Goal: Complete application form

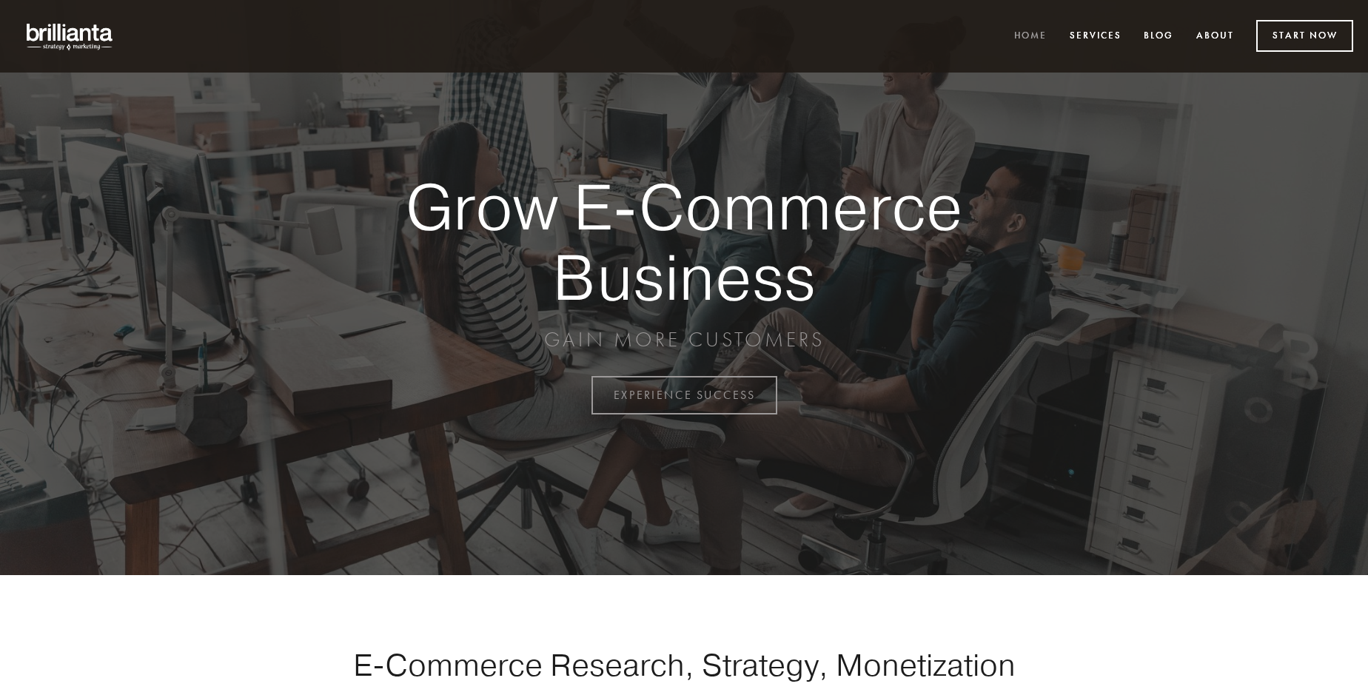
scroll to position [3879, 0]
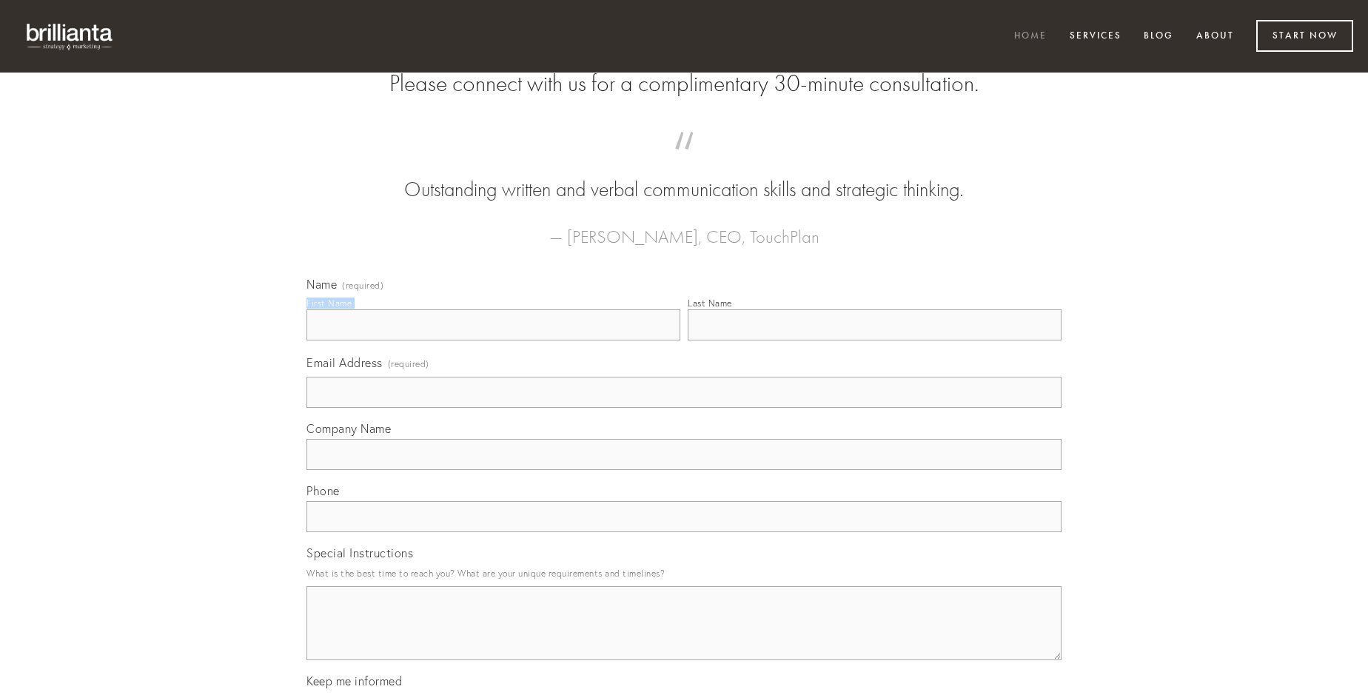
type input "[PERSON_NAME]"
click at [874, 340] on input "Last Name" at bounding box center [875, 324] width 374 height 31
type input "[PERSON_NAME]"
click at [684, 408] on input "Email Address (required)" at bounding box center [683, 392] width 755 height 31
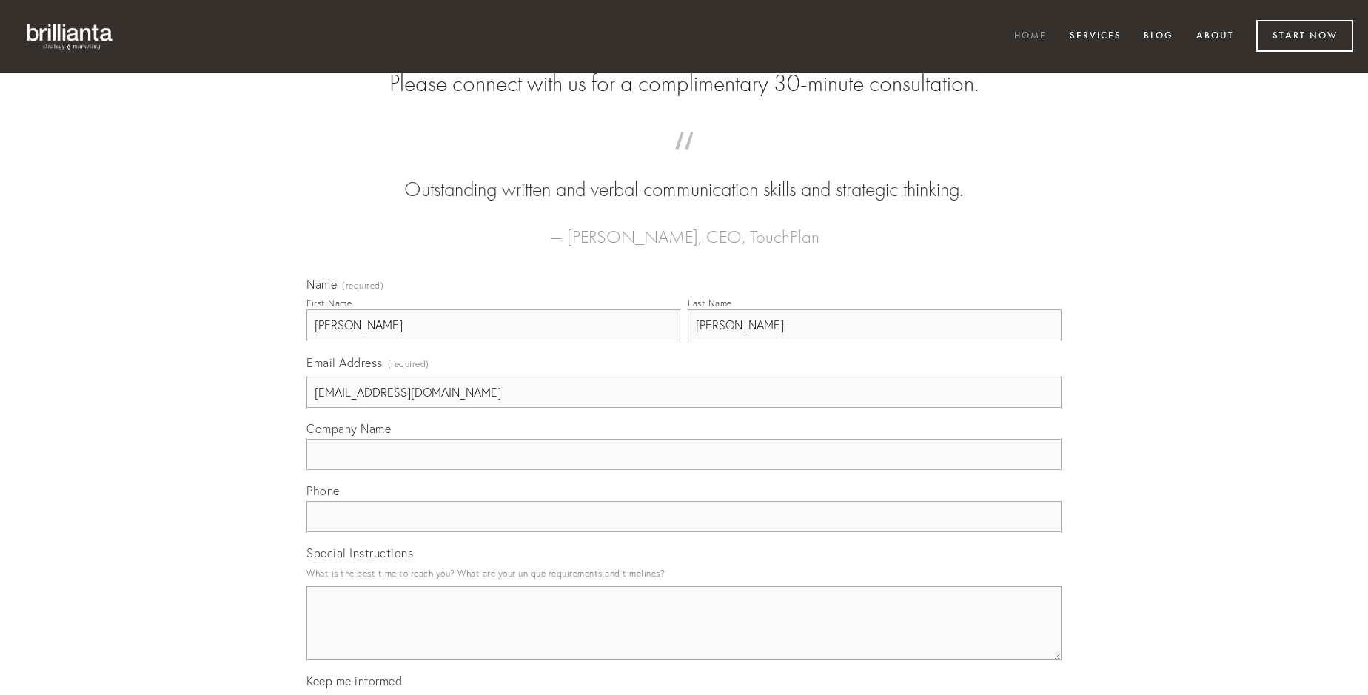
type input "[EMAIL_ADDRESS][DOMAIN_NAME]"
click at [684, 470] on input "Company Name" at bounding box center [683, 454] width 755 height 31
type input "desino"
click at [684, 532] on input "text" at bounding box center [683, 516] width 755 height 31
click at [684, 636] on textarea "Special Instructions" at bounding box center [683, 623] width 755 height 74
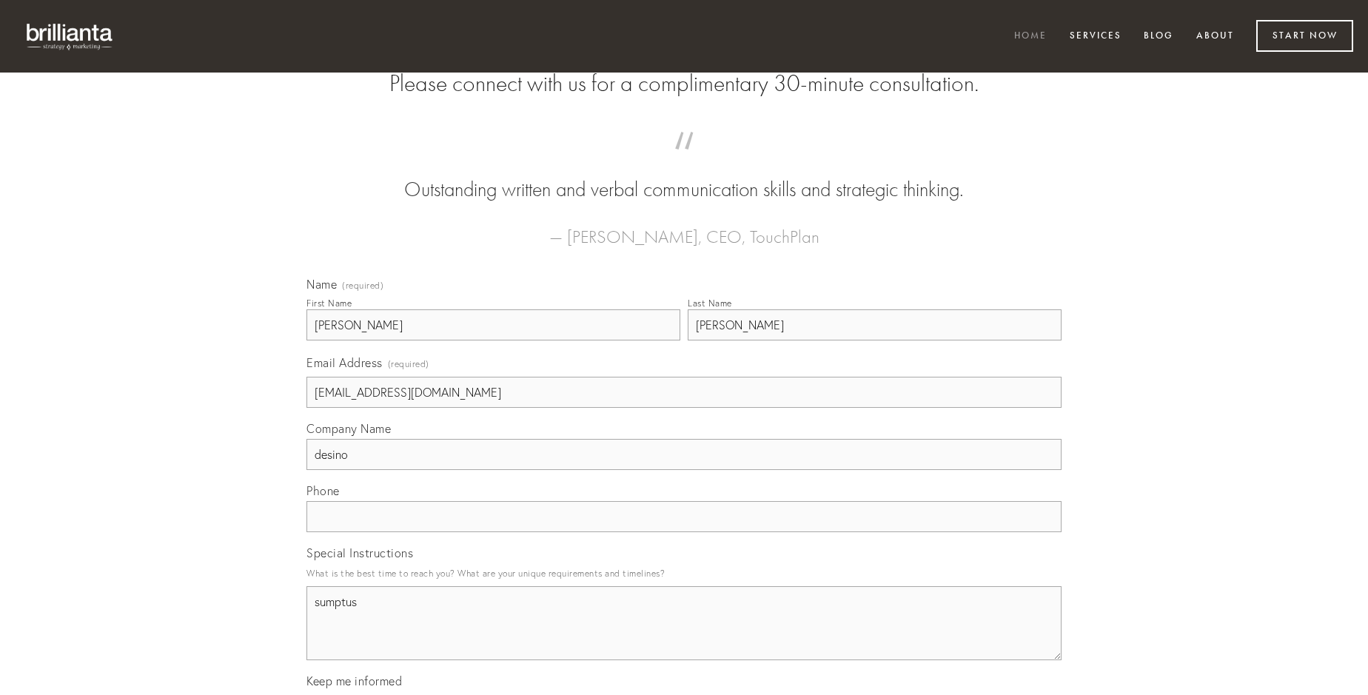
type textarea "sumptus"
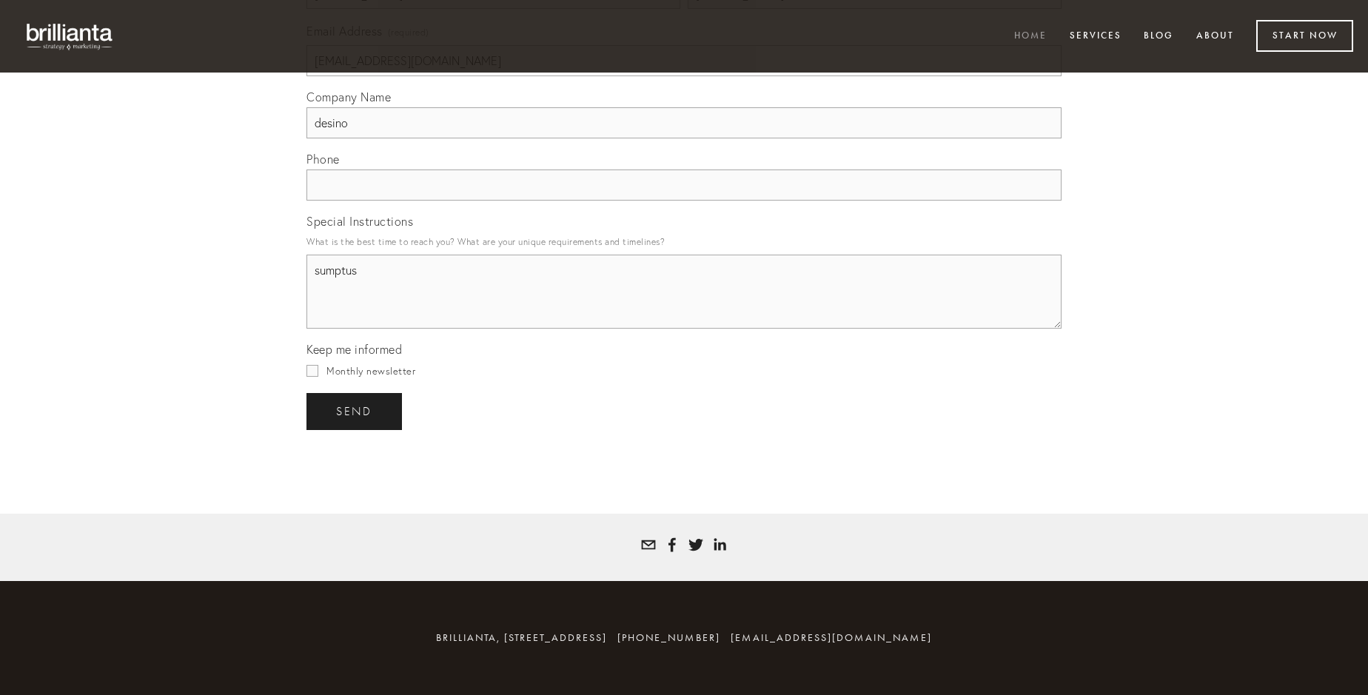
click at [355, 411] on span "send" at bounding box center [354, 411] width 36 height 13
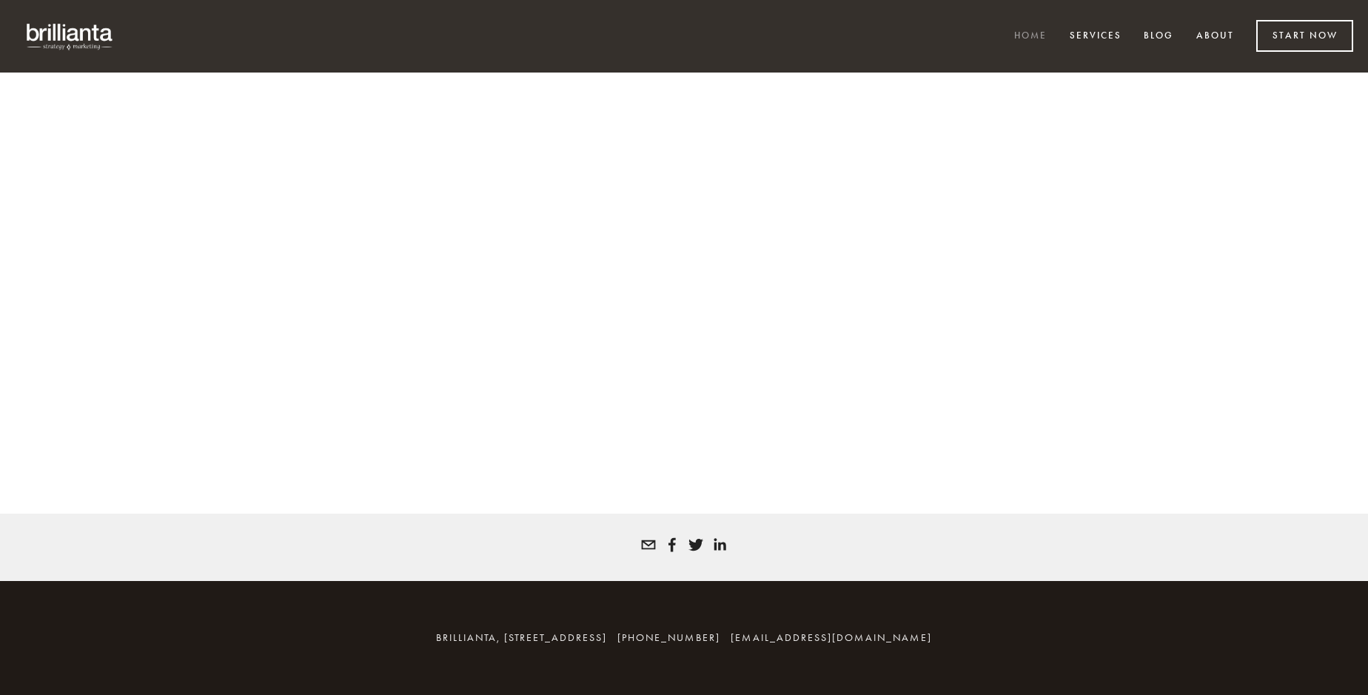
scroll to position [3859, 0]
